Goal: Task Accomplishment & Management: Use online tool/utility

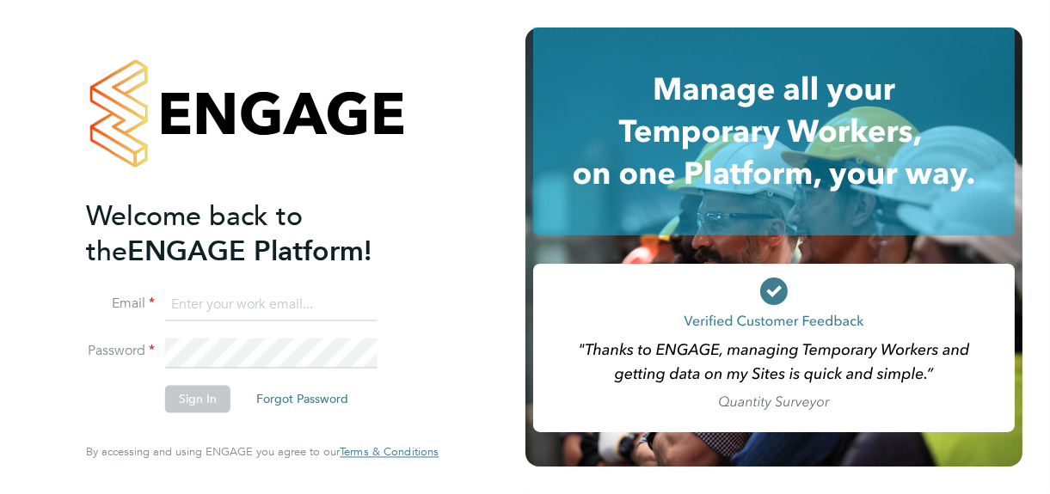
type input "jane@northbuildrecruit.com"
click at [193, 397] on button "Sign In" at bounding box center [197, 400] width 65 height 28
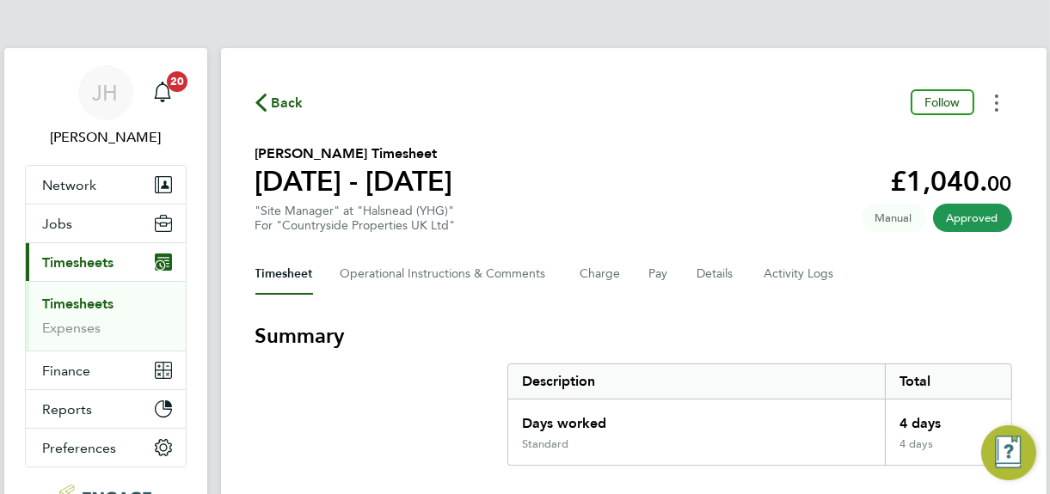
click at [995, 107] on icon "Timesheets Menu" at bounding box center [996, 103] width 3 height 17
click at [845, 138] on link "Download timesheet" at bounding box center [909, 141] width 206 height 34
